Goal: Task Accomplishment & Management: Manage account settings

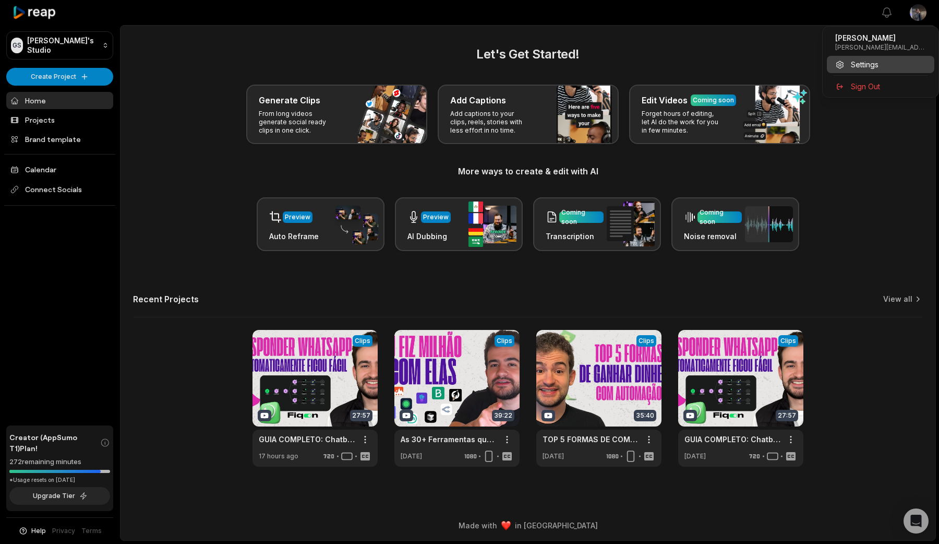
click at [865, 65] on span "Settings" at bounding box center [865, 64] width 28 height 11
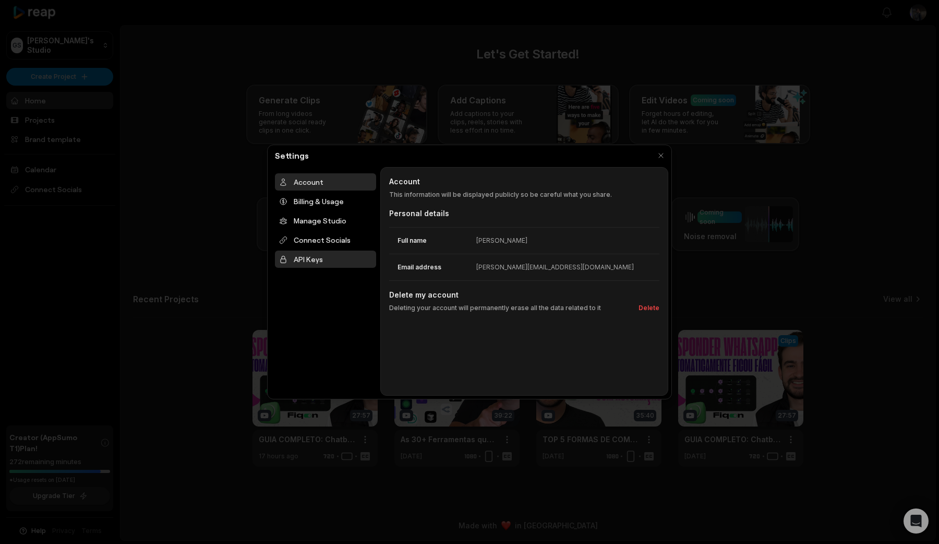
click at [305, 263] on div "API Keys" at bounding box center [325, 258] width 101 height 17
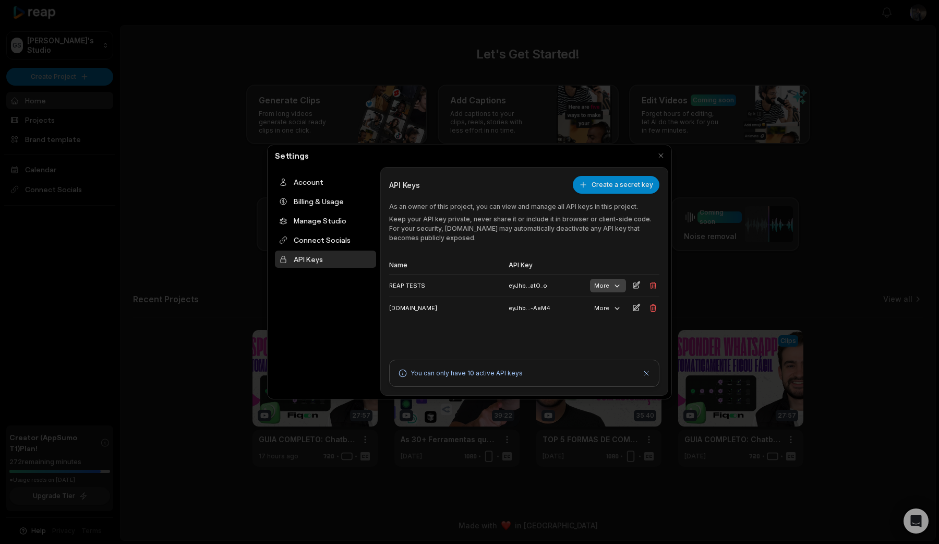
click at [611, 282] on button "More" at bounding box center [608, 286] width 36 height 14
click at [455, 335] on div "Name API Key REAP TESTS eyJhb...atO_o More MAKE.COM eyJhb...-AeM4 More" at bounding box center [524, 299] width 270 height 86
click at [599, 305] on button "More" at bounding box center [608, 308] width 36 height 14
click at [451, 340] on div "Name API Key REAP TESTS eyJhb...atO_o More MAKE.COM eyJhb...-AeM4 More" at bounding box center [524, 299] width 270 height 86
click at [616, 285] on icon "button" at bounding box center [617, 285] width 5 height 3
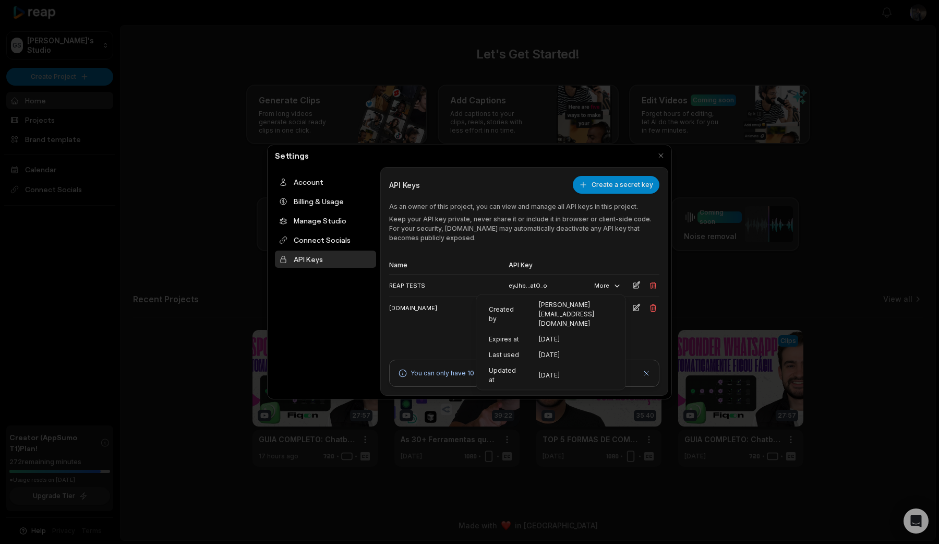
click at [473, 233] on p "Keep your API key private, never share it or include it in browser or client-si…" at bounding box center [524, 228] width 270 height 28
